Goal: Task Accomplishment & Management: Manage account settings

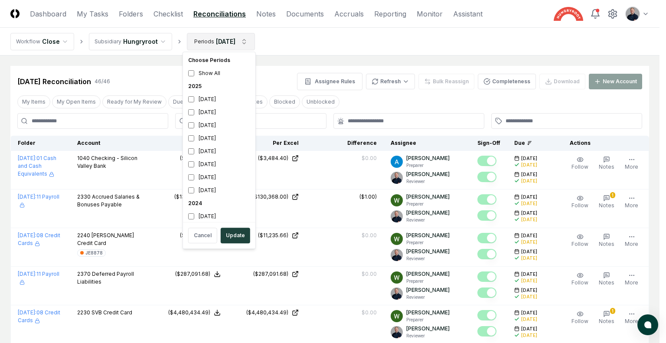
click at [216, 108] on div "July 2025" at bounding box center [219, 112] width 69 height 13
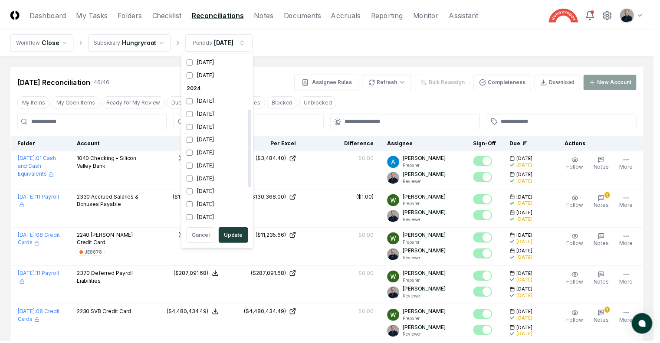
scroll to position [116, 0]
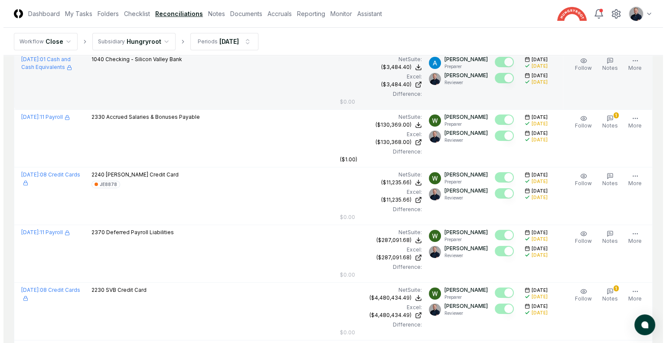
scroll to position [0, 0]
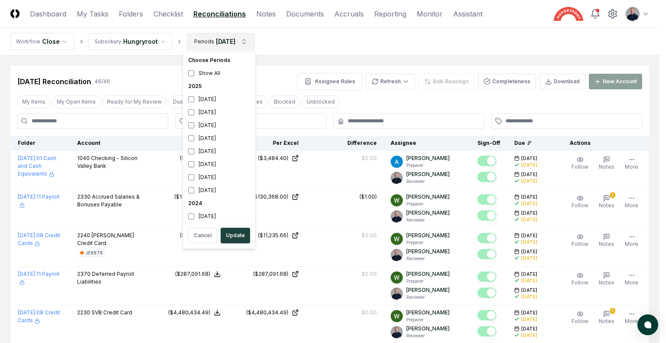
click at [217, 108] on div "July 2025" at bounding box center [219, 112] width 69 height 13
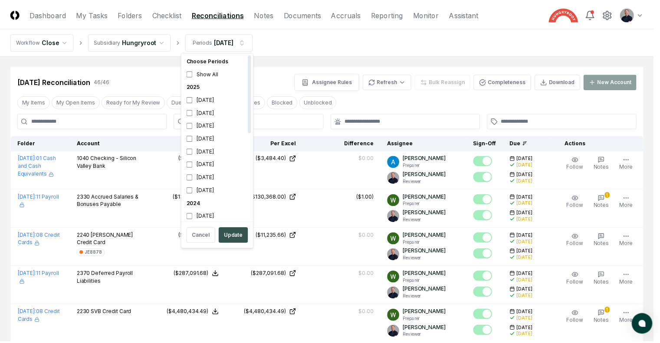
scroll to position [3, 0]
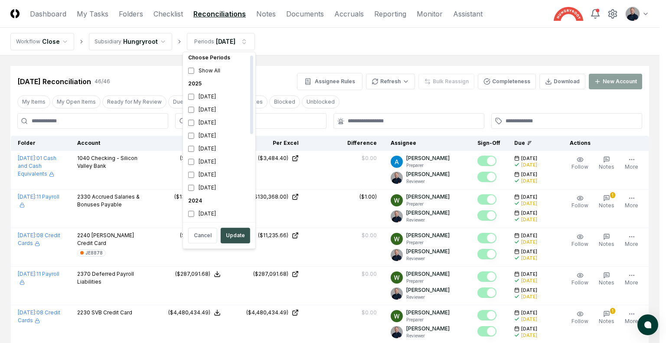
click at [241, 234] on button "Update" at bounding box center [235, 236] width 29 height 16
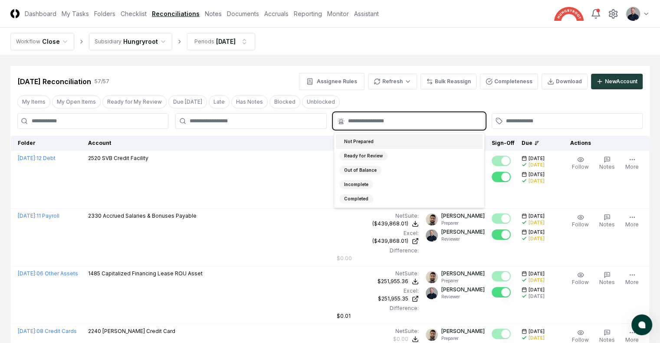
click at [389, 119] on input "text" at bounding box center [413, 121] width 131 height 8
click at [395, 141] on div "Not Prepared" at bounding box center [409, 141] width 147 height 14
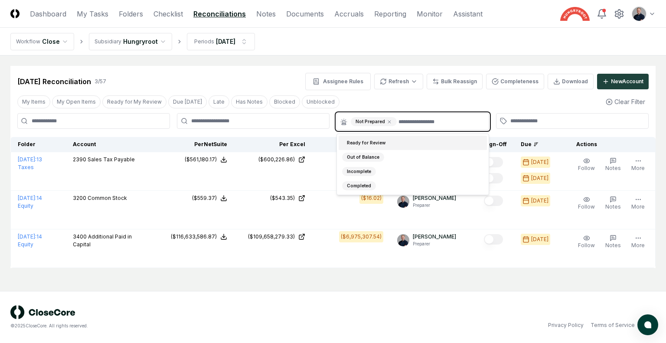
click at [402, 144] on div "Ready for Review" at bounding box center [413, 143] width 148 height 14
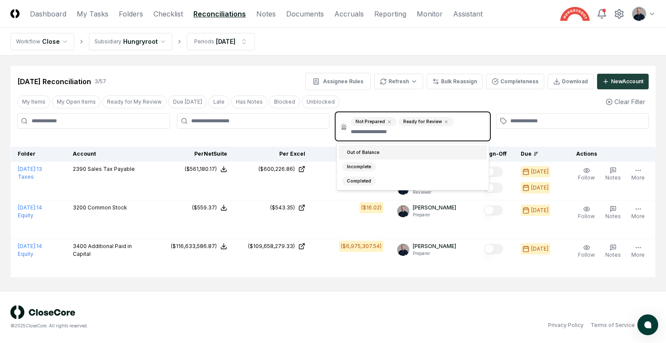
click at [386, 154] on div "Out of Balance" at bounding box center [413, 152] width 148 height 14
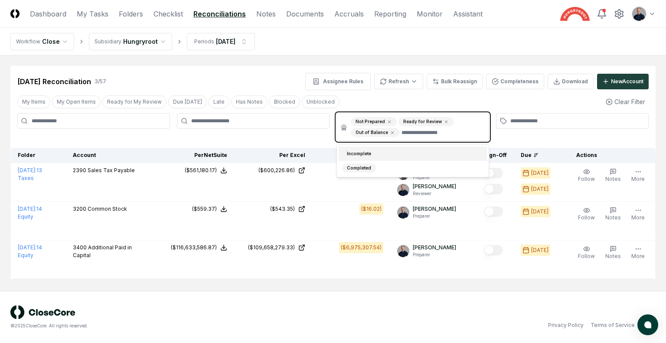
click at [386, 154] on div "Incomplete" at bounding box center [413, 154] width 148 height 14
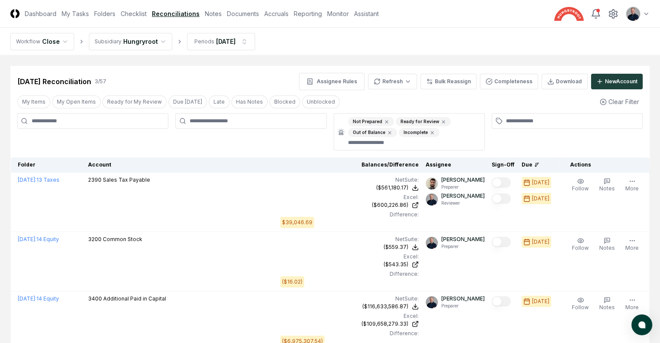
click at [147, 15] on link "Checklist" at bounding box center [134, 13] width 26 height 9
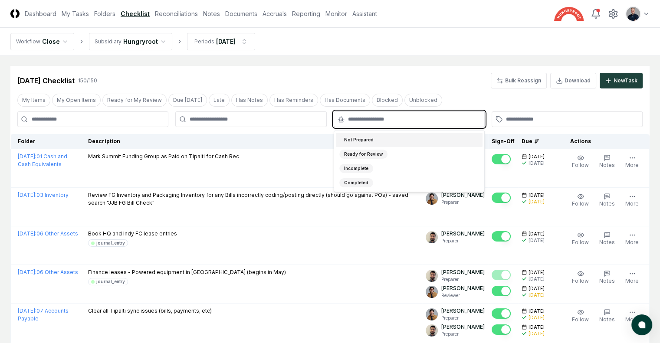
click at [471, 121] on input "text" at bounding box center [413, 119] width 131 height 8
click at [437, 138] on div "Not Prepared" at bounding box center [409, 140] width 147 height 14
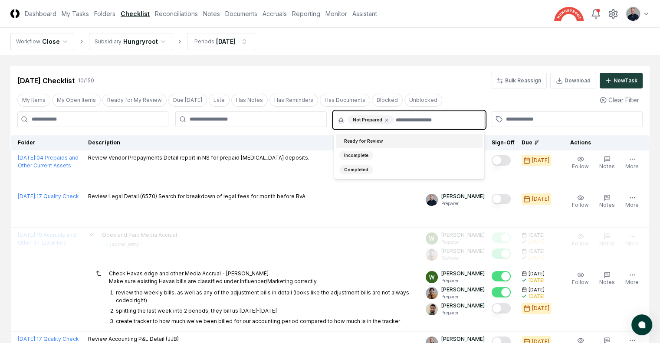
click at [437, 138] on div "Ready for Review" at bounding box center [409, 141] width 147 height 14
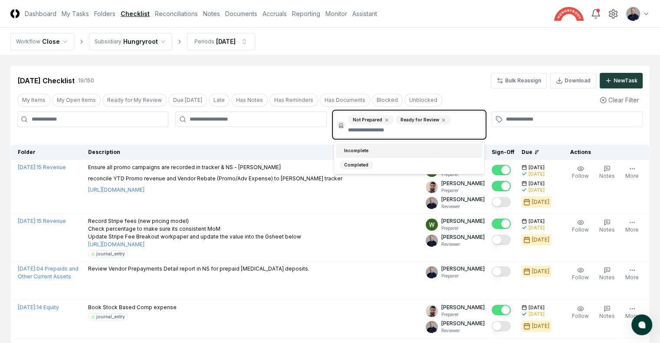
click at [441, 131] on input "text" at bounding box center [413, 130] width 131 height 8
click at [416, 154] on div "Incomplete" at bounding box center [409, 151] width 147 height 14
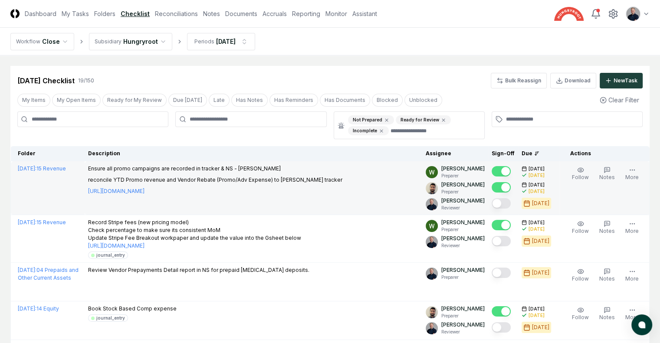
click at [495, 203] on button "Mark complete" at bounding box center [501, 203] width 19 height 10
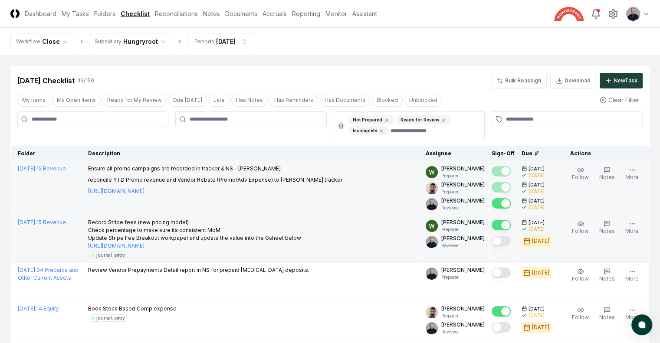
click at [492, 237] on button "Mark complete" at bounding box center [501, 241] width 19 height 10
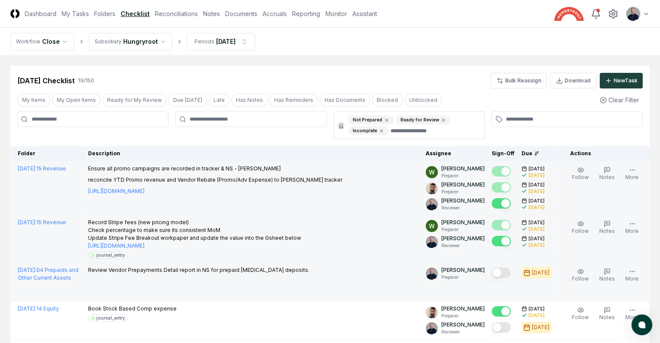
click at [492, 273] on button "Mark complete" at bounding box center [501, 273] width 19 height 10
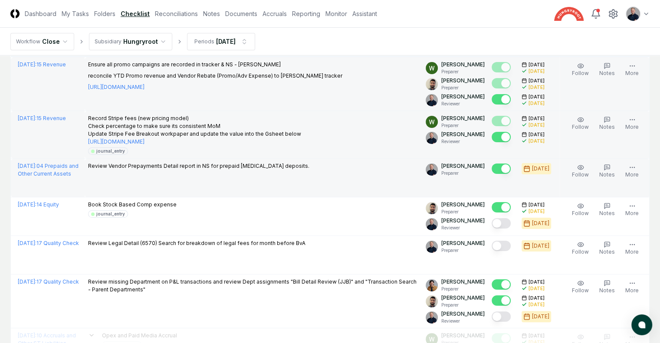
scroll to position [107, 0]
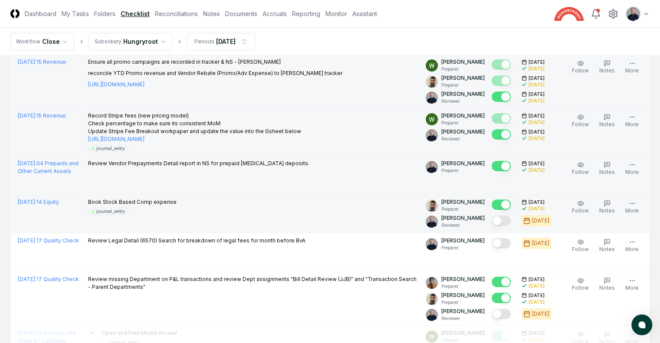
click at [492, 224] on button "Mark complete" at bounding box center [501, 221] width 19 height 10
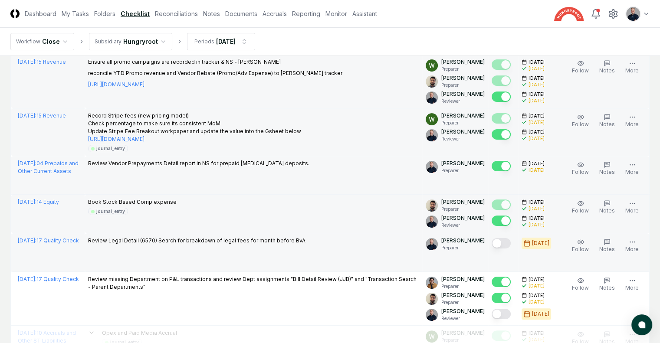
click at [492, 242] on button "Mark complete" at bounding box center [501, 243] width 19 height 10
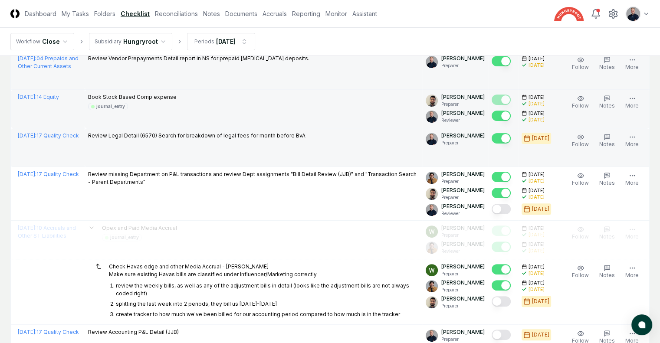
scroll to position [212, 0]
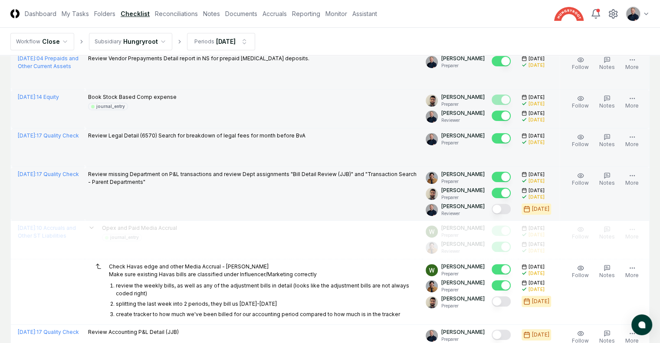
click at [492, 204] on button "Mark complete" at bounding box center [501, 209] width 19 height 10
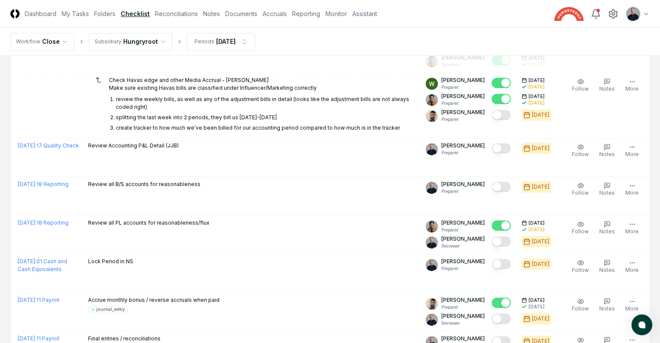
scroll to position [399, 0]
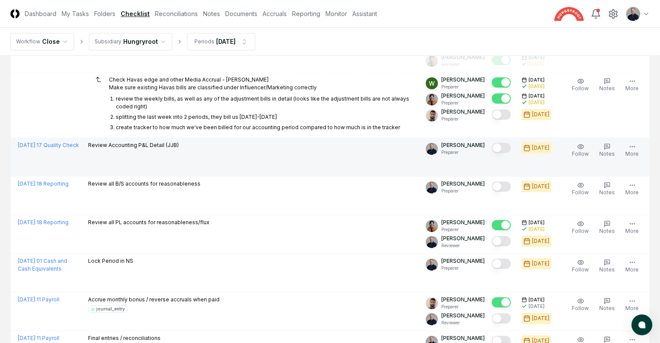
click at [492, 153] on button "Mark complete" at bounding box center [501, 148] width 19 height 10
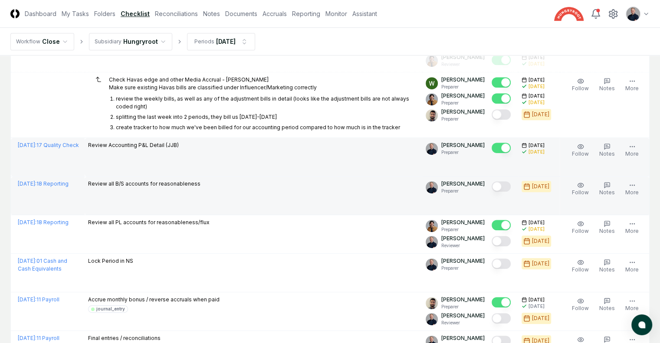
click at [492, 192] on button "Mark complete" at bounding box center [501, 186] width 19 height 10
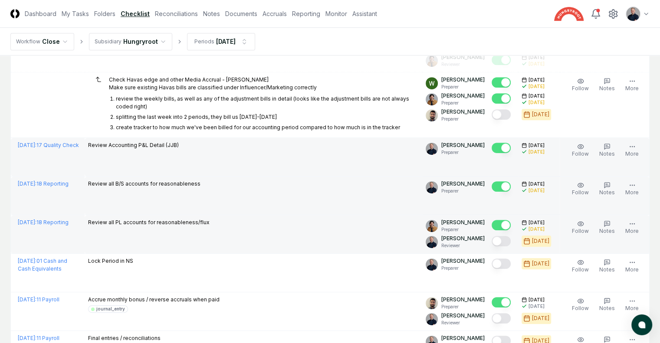
click at [492, 246] on button "Mark complete" at bounding box center [501, 241] width 19 height 10
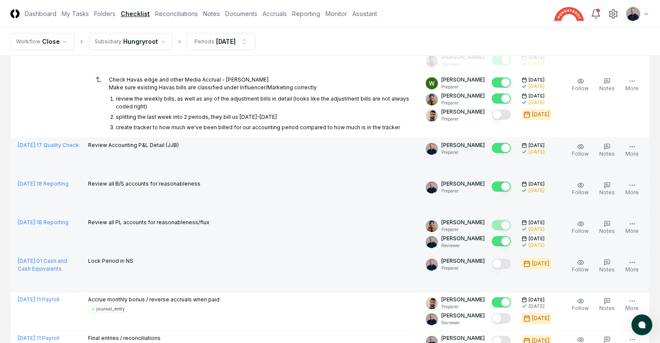
click at [492, 268] on button "Mark complete" at bounding box center [501, 264] width 19 height 10
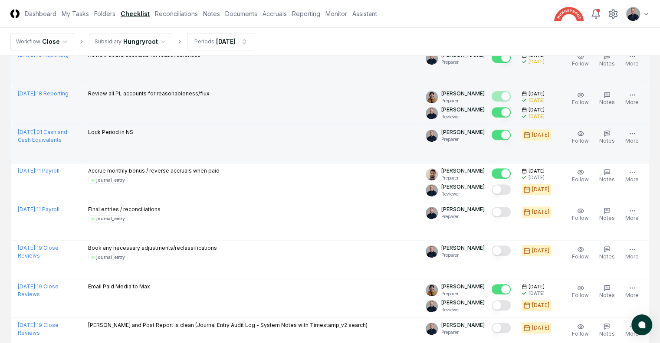
scroll to position [531, 0]
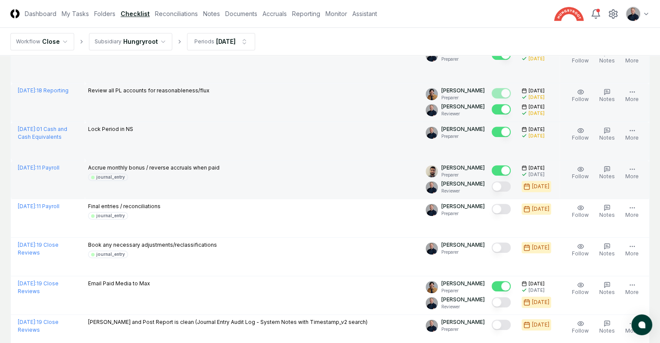
click at [492, 192] on button "Mark complete" at bounding box center [501, 186] width 19 height 10
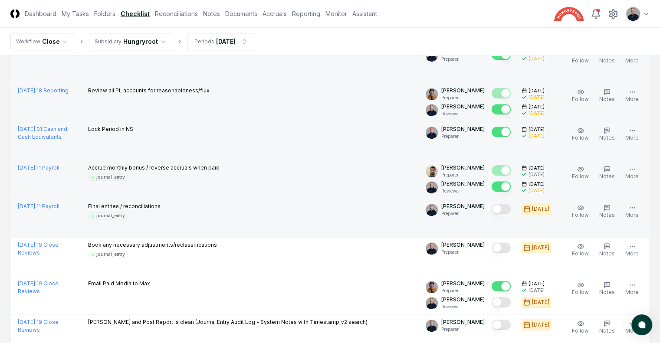
click at [492, 214] on button "Mark complete" at bounding box center [501, 209] width 19 height 10
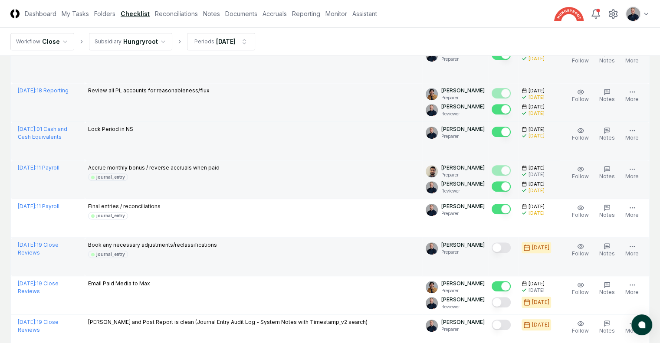
click at [492, 253] on button "Mark complete" at bounding box center [501, 248] width 19 height 10
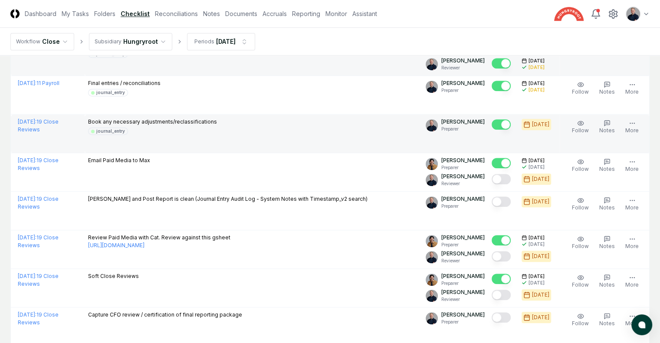
scroll to position [660, 0]
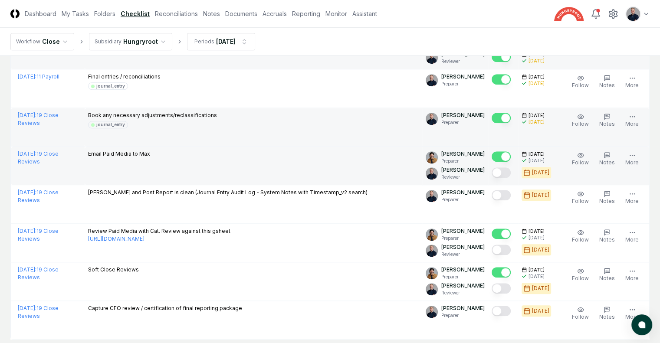
click at [492, 178] on button "Mark complete" at bounding box center [501, 172] width 19 height 10
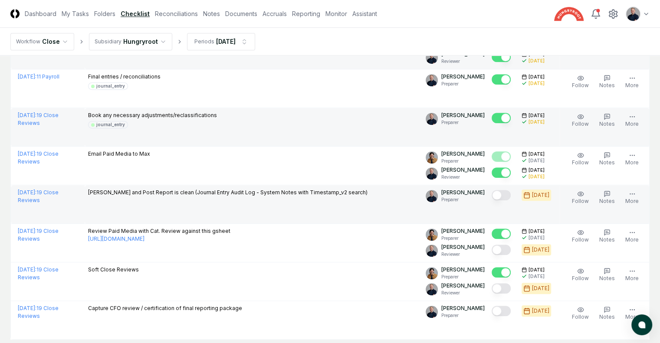
click at [492, 200] on button "Mark complete" at bounding box center [501, 195] width 19 height 10
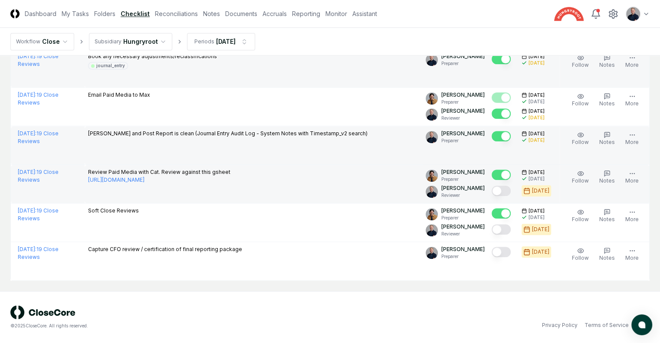
click at [493, 189] on button "Mark complete" at bounding box center [501, 191] width 19 height 10
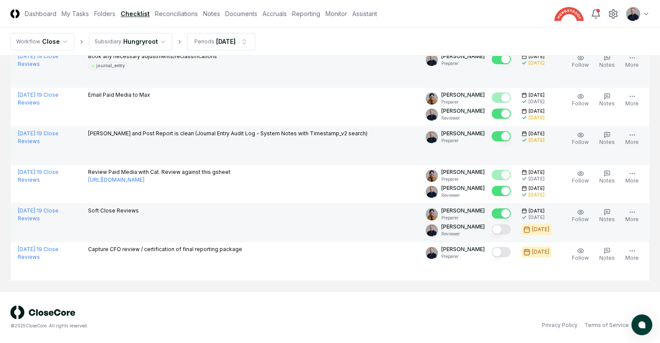
click at [495, 225] on button "Mark complete" at bounding box center [501, 229] width 19 height 10
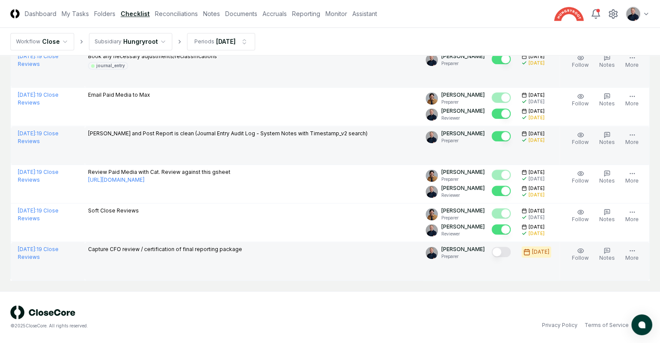
click at [494, 250] on button "Mark complete" at bounding box center [501, 252] width 19 height 10
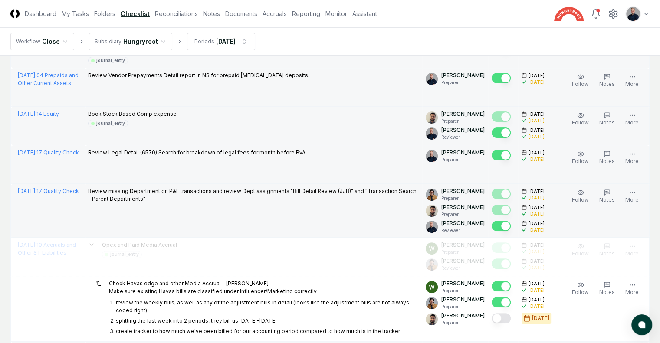
scroll to position [0, 0]
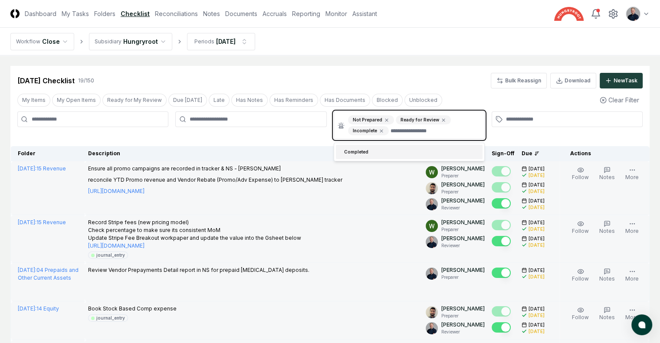
click at [435, 128] on input "text" at bounding box center [434, 130] width 88 height 9
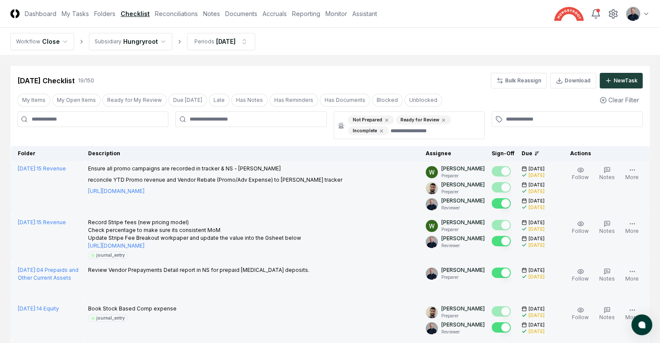
click at [426, 75] on div "Jun 2025 Checklist 19 / 150 Bulk Reassign Download New Task" at bounding box center [329, 81] width 625 height 16
click at [380, 129] on icon at bounding box center [381, 130] width 5 height 5
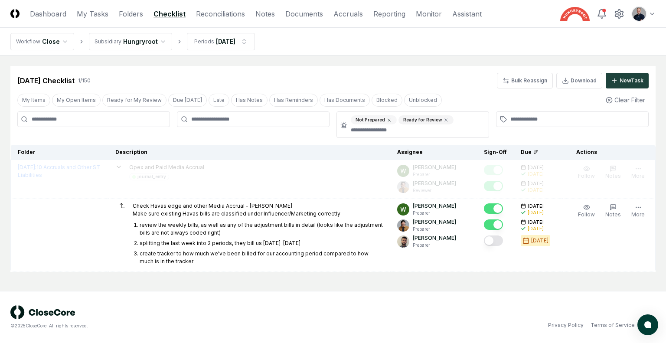
click at [387, 118] on icon at bounding box center [389, 120] width 5 height 5
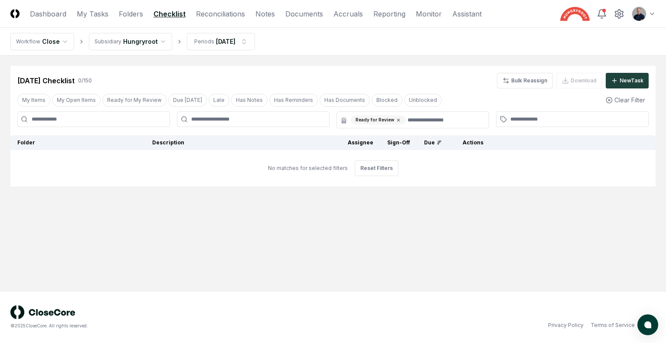
click at [396, 121] on icon at bounding box center [398, 120] width 5 height 5
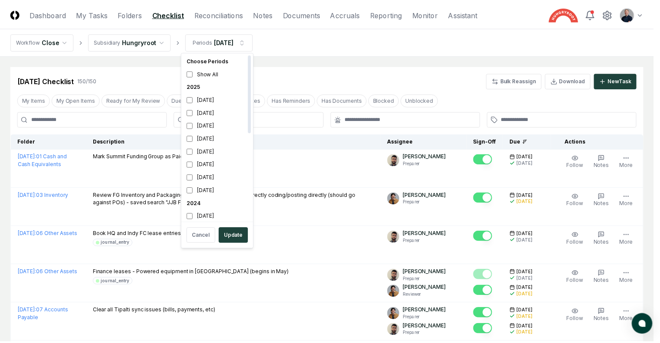
scroll to position [3, 0]
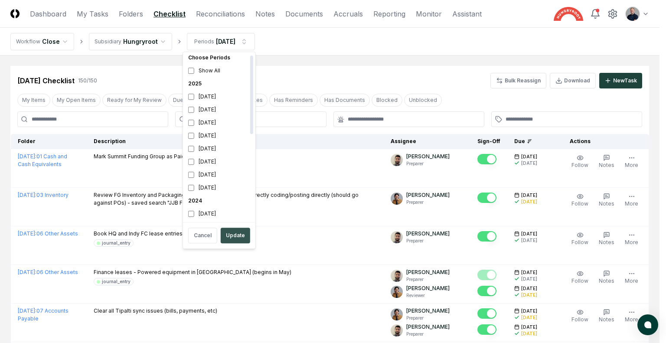
click at [228, 239] on button "Update" at bounding box center [235, 236] width 29 height 16
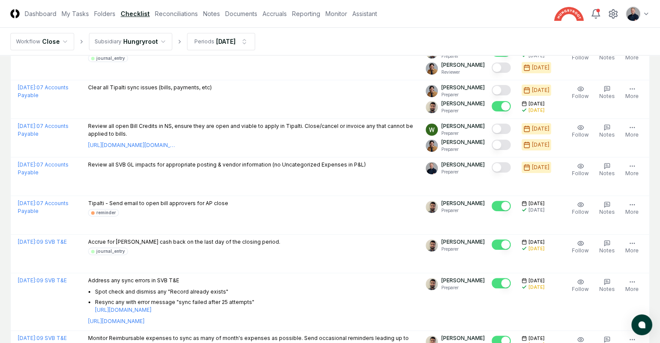
scroll to position [223, 0]
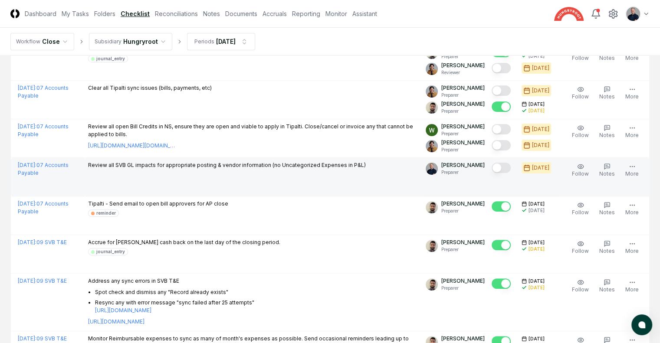
click at [493, 169] on button "Mark complete" at bounding box center [501, 168] width 19 height 10
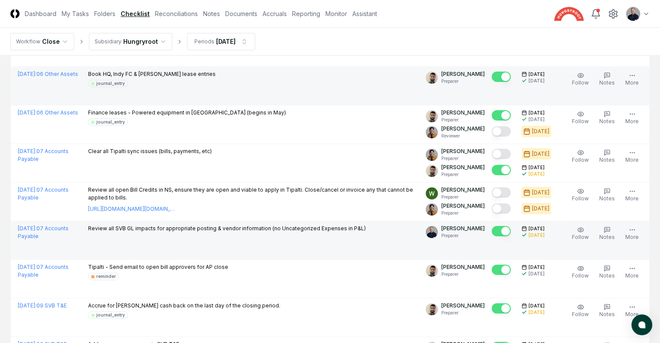
scroll to position [0, 0]
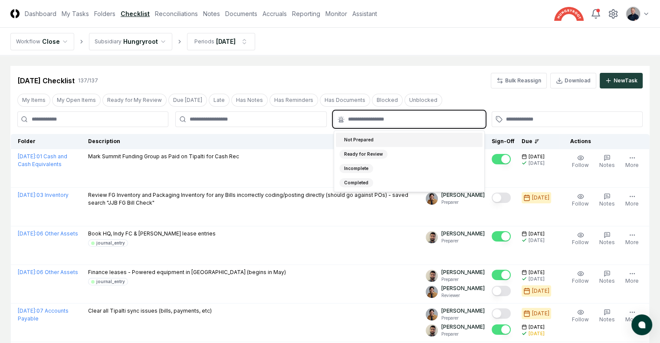
click at [368, 117] on input "text" at bounding box center [413, 119] width 131 height 8
click at [364, 140] on div "Not Prepared" at bounding box center [358, 139] width 39 height 9
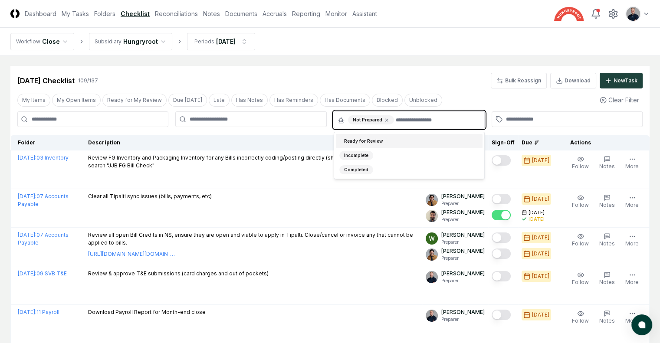
click at [364, 140] on div "Ready for Review" at bounding box center [363, 141] width 48 height 9
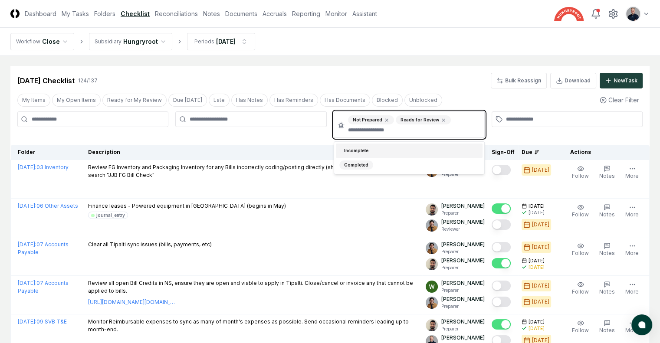
click at [363, 148] on div "Incomplete" at bounding box center [356, 150] width 34 height 9
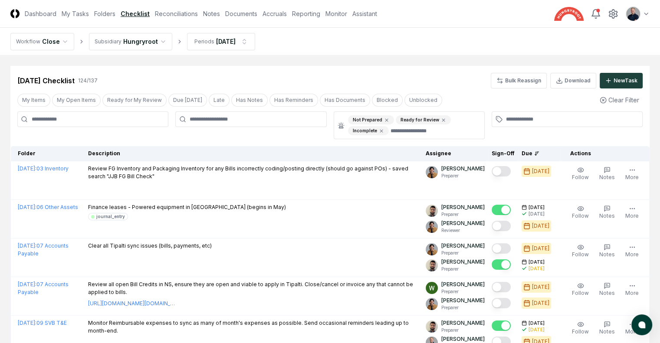
click at [447, 52] on nav "Workflow Close Subsidiary Hungryroot Periods Jul 2025" at bounding box center [330, 42] width 660 height 28
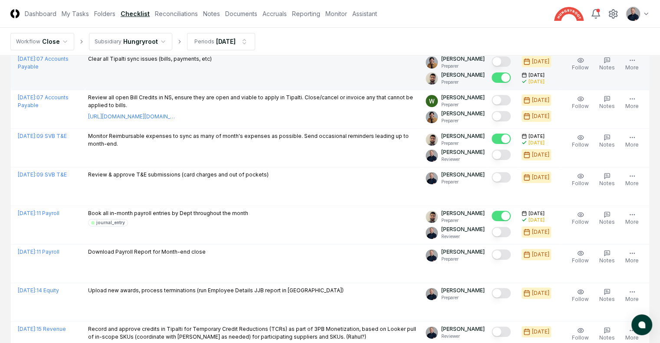
scroll to position [187, 0]
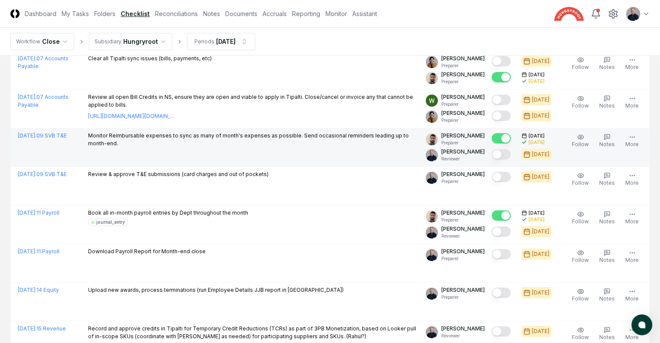
click at [492, 154] on button "Mark complete" at bounding box center [501, 154] width 19 height 10
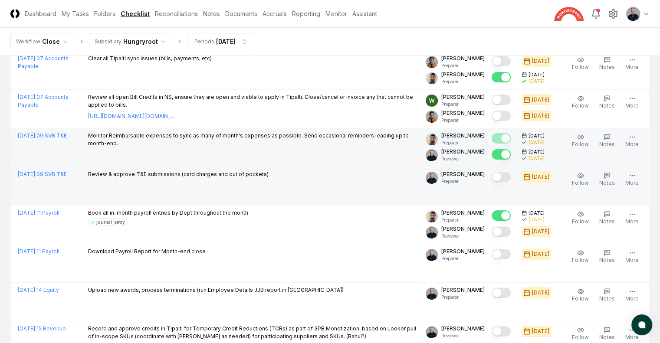
click at [492, 179] on button "Mark complete" at bounding box center [501, 177] width 19 height 10
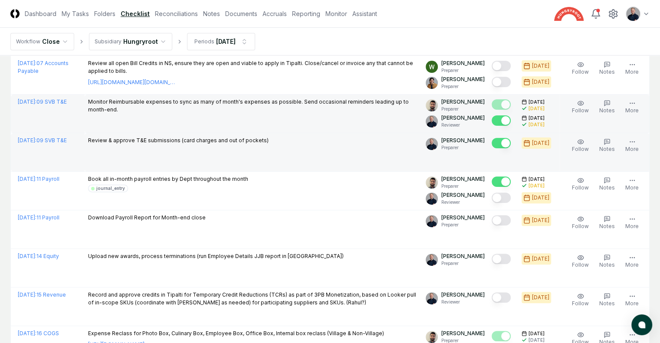
scroll to position [225, 0]
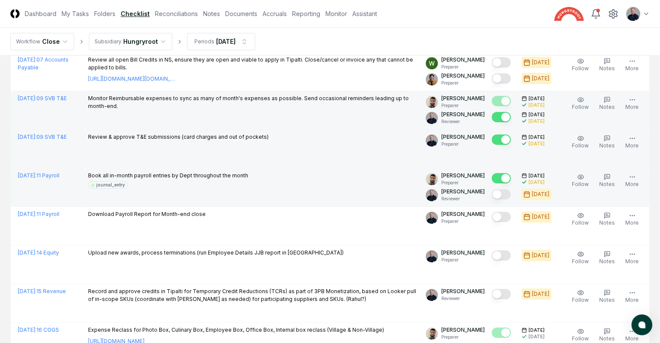
click at [493, 193] on button "Mark complete" at bounding box center [501, 194] width 19 height 10
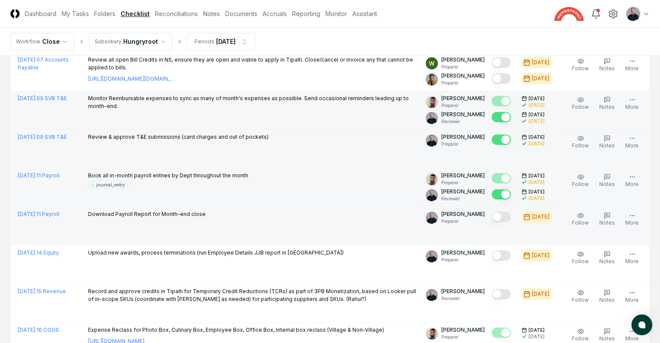
click at [492, 218] on button "Mark complete" at bounding box center [501, 217] width 19 height 10
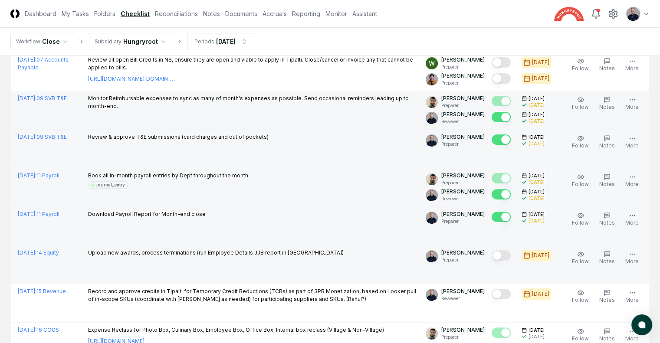
click at [494, 257] on button "Mark complete" at bounding box center [501, 255] width 19 height 10
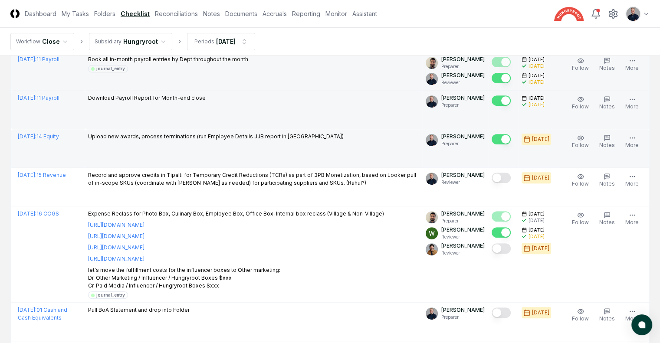
scroll to position [347, 0]
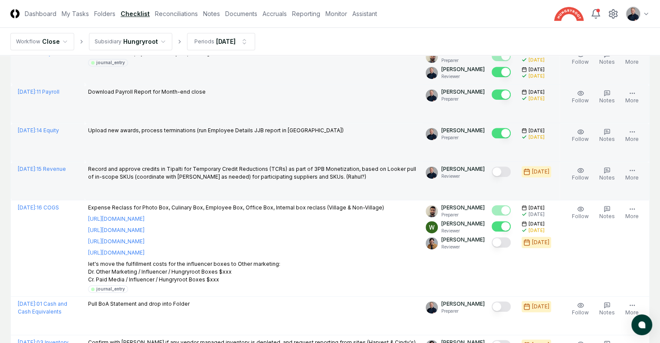
click at [496, 169] on button "Mark complete" at bounding box center [501, 172] width 19 height 10
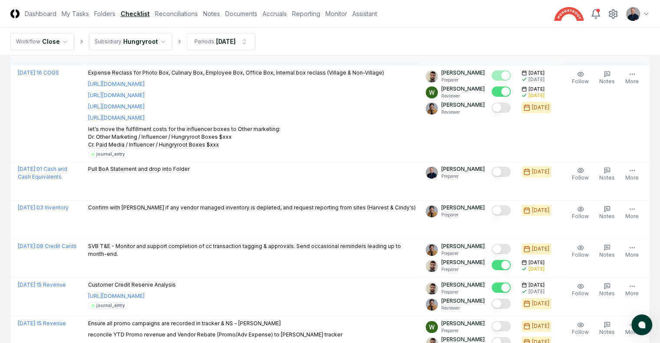
scroll to position [482, 0]
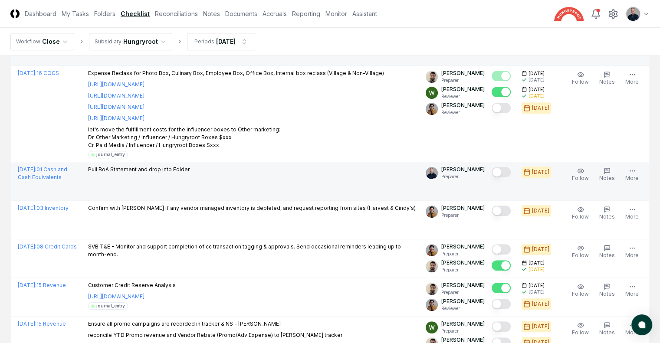
click at [495, 174] on button "Mark complete" at bounding box center [501, 172] width 19 height 10
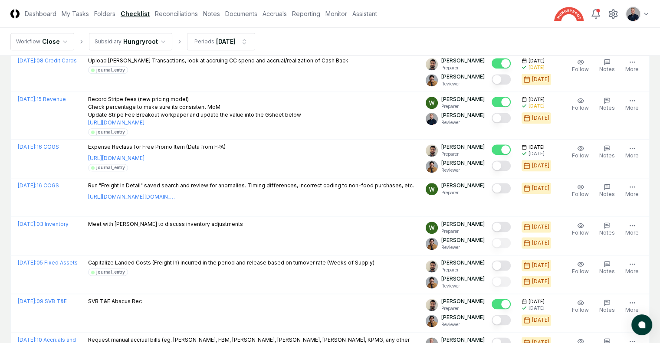
scroll to position [1030, 0]
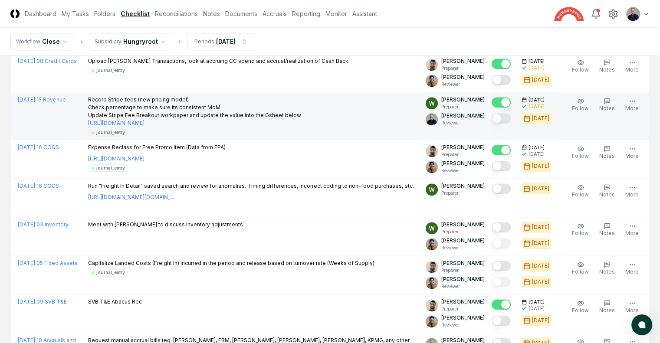
click at [492, 124] on button "Mark complete" at bounding box center [501, 118] width 19 height 10
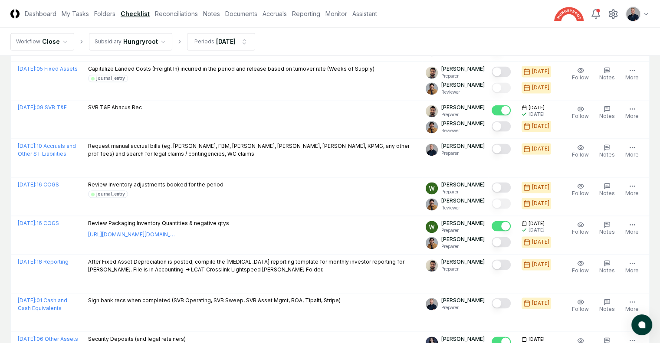
scroll to position [1225, 0]
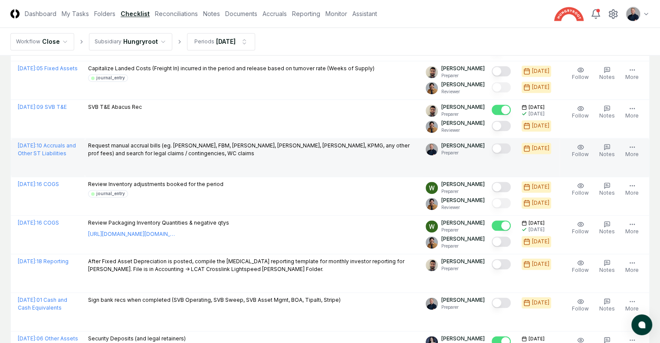
click at [494, 152] on button "Mark complete" at bounding box center [501, 148] width 19 height 10
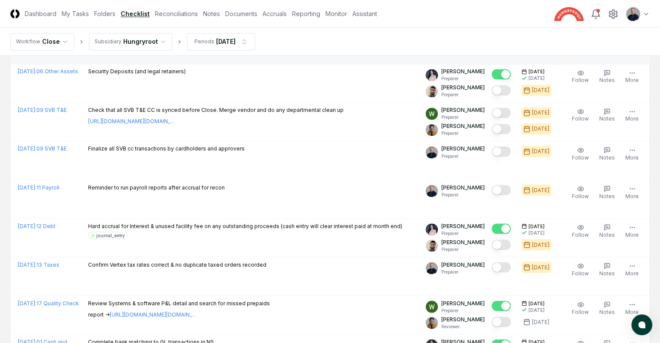
scroll to position [1502, 0]
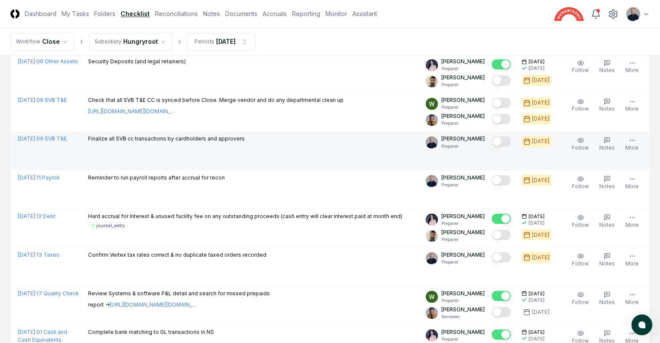
click at [494, 146] on button "Mark complete" at bounding box center [501, 141] width 19 height 10
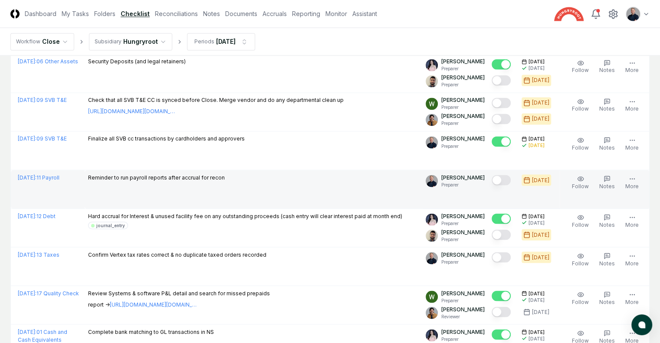
click at [499, 185] on button "Mark complete" at bounding box center [501, 180] width 19 height 10
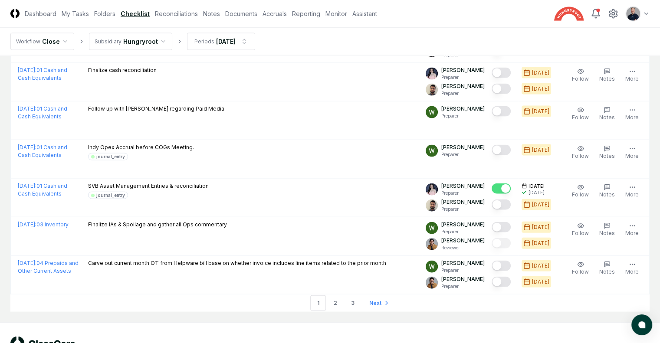
scroll to position [1879, 0]
click at [338, 303] on link "2" at bounding box center [336, 303] width 16 height 16
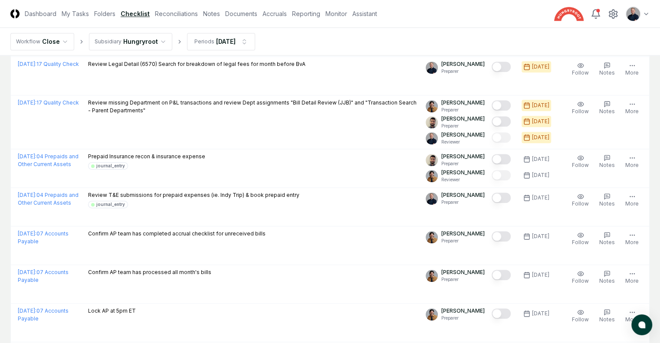
scroll to position [790, 0]
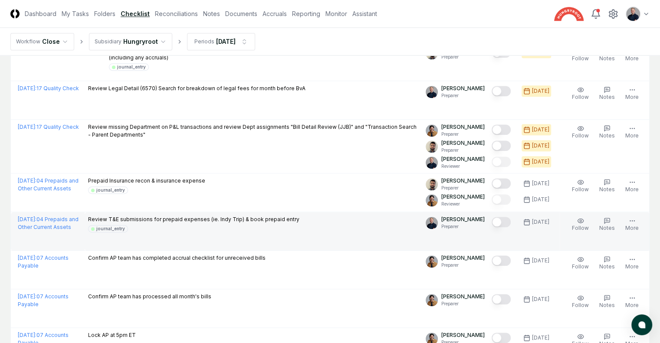
click at [492, 219] on button "Mark complete" at bounding box center [501, 222] width 19 height 10
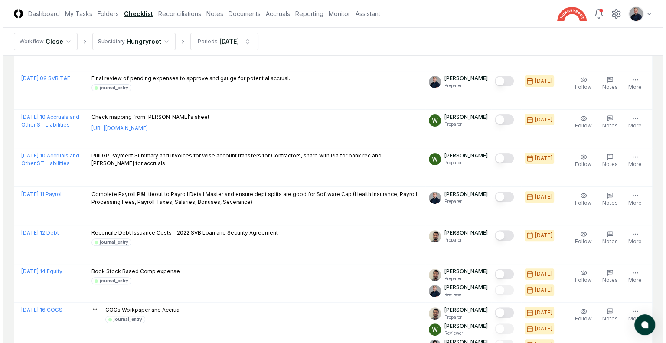
scroll to position [244, 0]
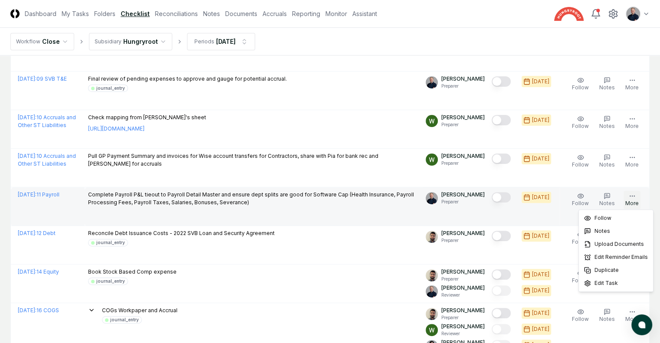
click at [632, 194] on icon "button" at bounding box center [632, 196] width 7 height 7
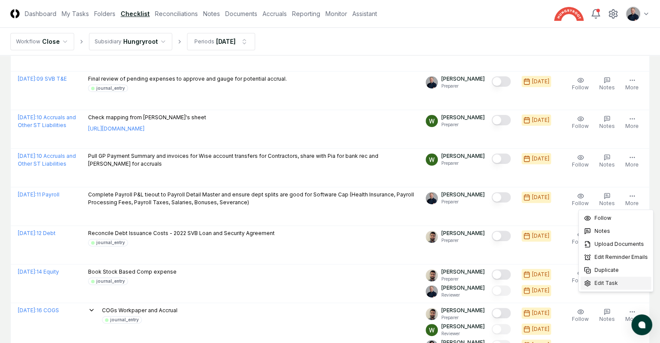
click at [604, 285] on span "Edit Task" at bounding box center [605, 283] width 23 height 8
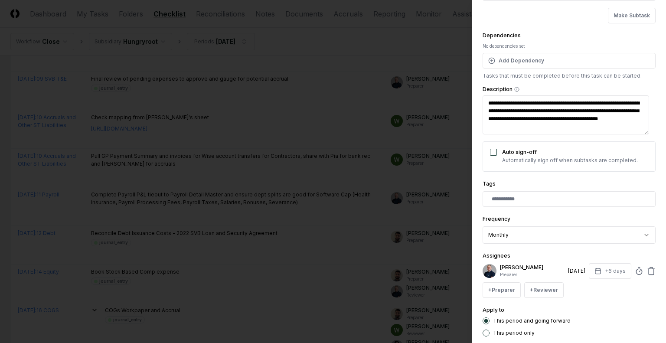
scroll to position [64, 0]
click at [609, 273] on button "+6 days" at bounding box center [610, 271] width 43 height 16
click at [509, 268] on p "Jim Bulger" at bounding box center [532, 267] width 65 height 8
click at [503, 291] on button "+ Preparer" at bounding box center [502, 290] width 38 height 16
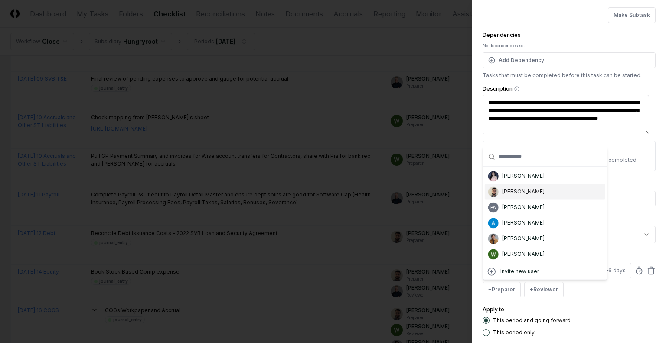
click at [517, 193] on div "Imran Elahi" at bounding box center [523, 192] width 43 height 8
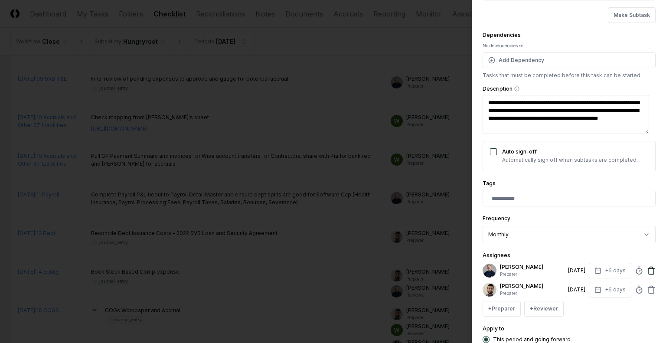
click at [647, 270] on icon at bounding box center [651, 270] width 9 height 9
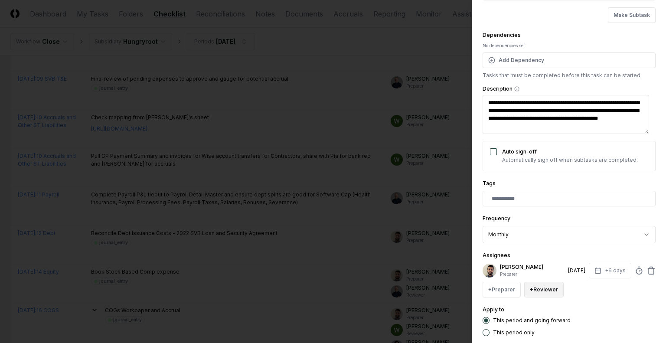
click at [543, 286] on button "+ Reviewer" at bounding box center [543, 290] width 39 height 16
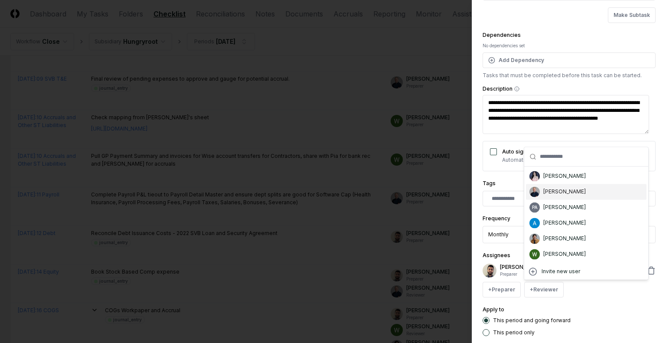
click at [554, 193] on div "Jim Bulger" at bounding box center [565, 192] width 43 height 8
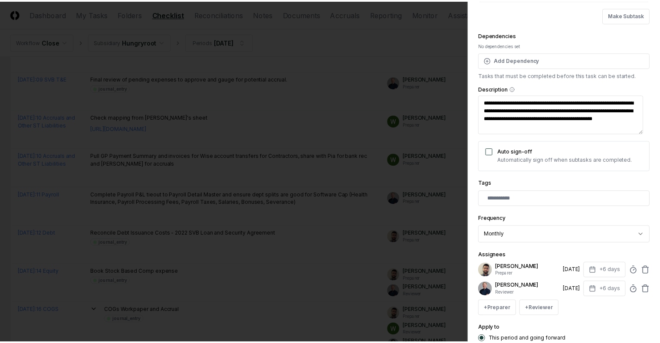
scroll to position [131, 0]
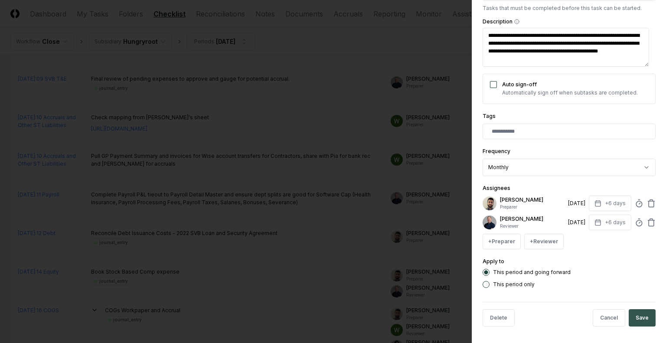
click at [633, 314] on button "Save" at bounding box center [642, 317] width 27 height 17
type textarea "*"
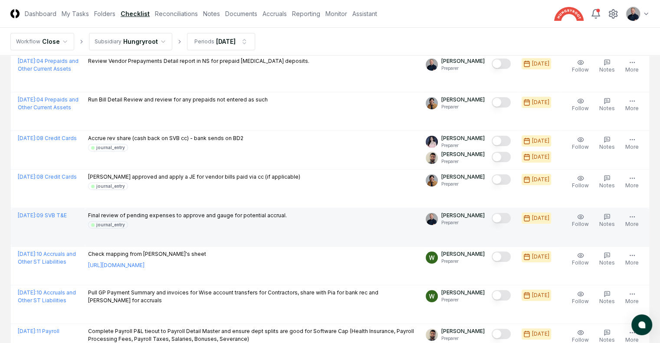
scroll to position [104, 0]
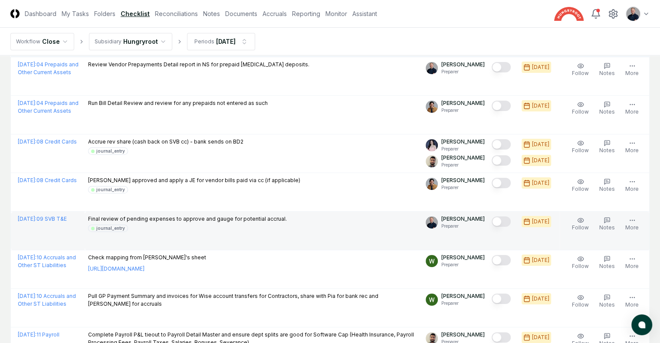
click at [492, 222] on button "Mark complete" at bounding box center [501, 221] width 19 height 10
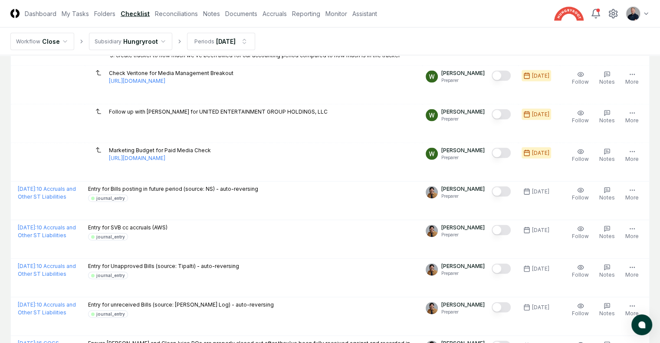
scroll to position [1915, 0]
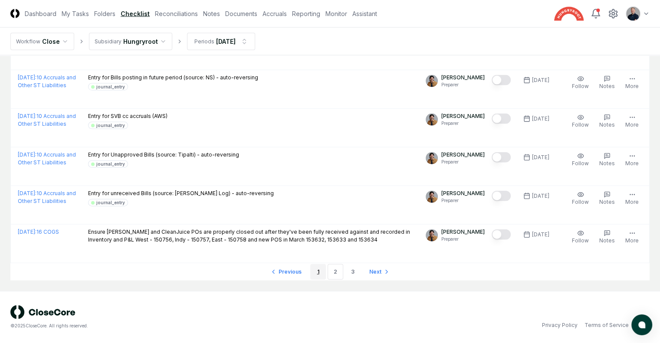
click at [318, 274] on link "1" at bounding box center [318, 272] width 16 height 16
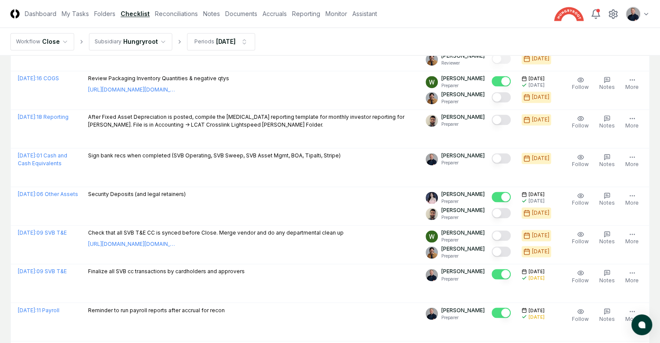
scroll to position [1362, 0]
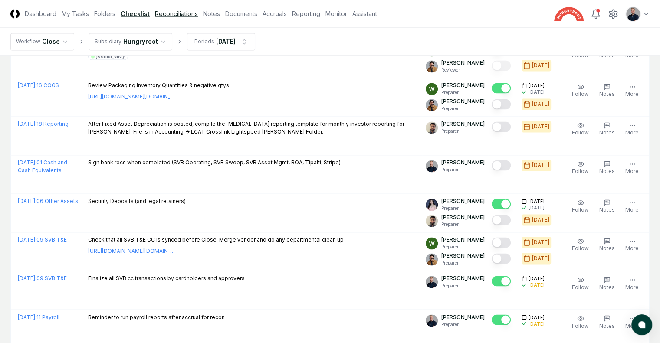
click at [198, 15] on link "Reconciliations" at bounding box center [176, 13] width 43 height 9
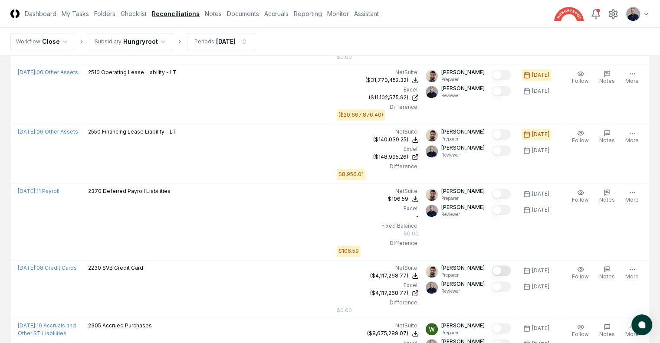
scroll to position [672, 0]
